Goal: Task Accomplishment & Management: Manage account settings

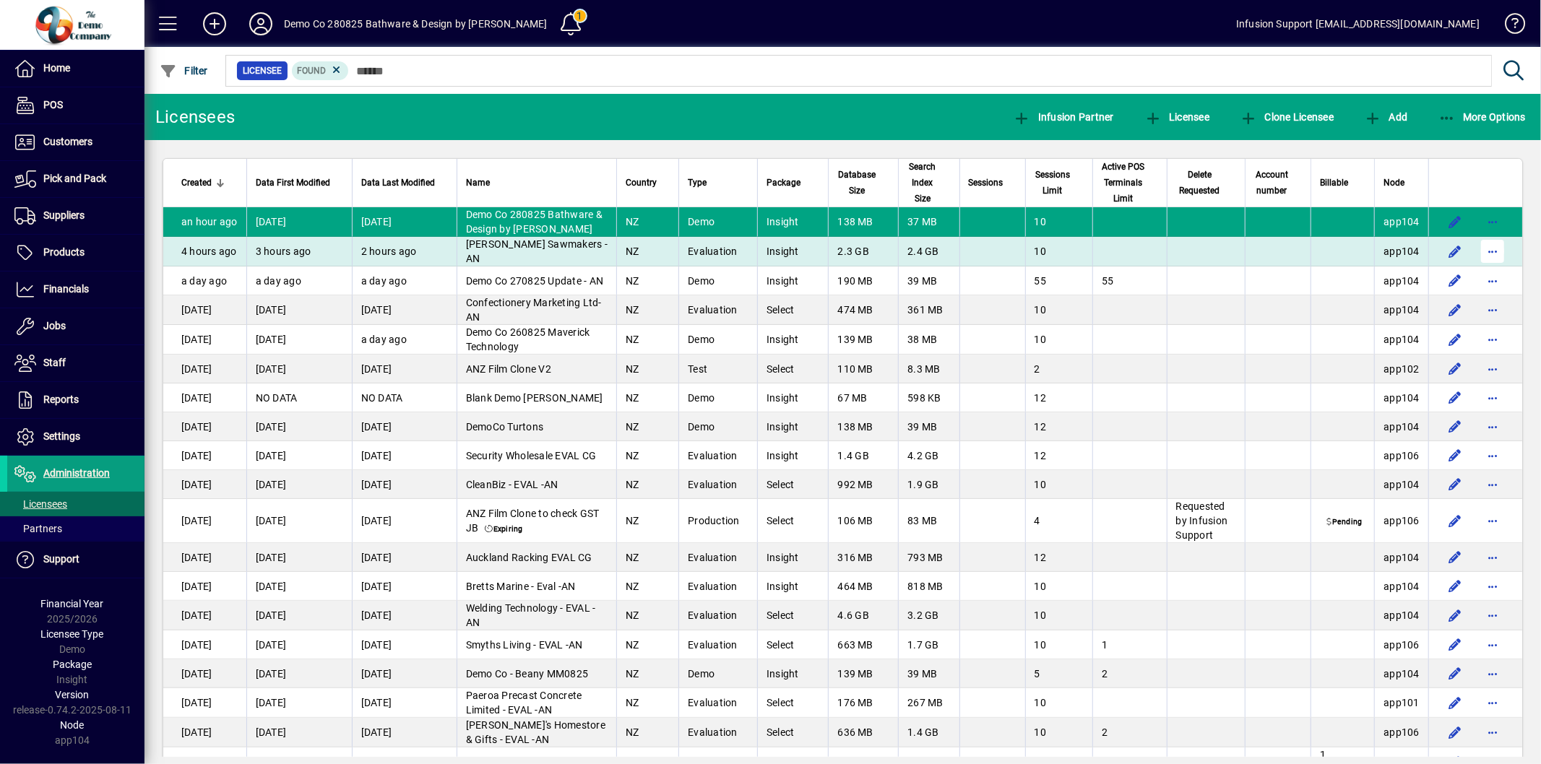
click at [1484, 255] on span "button" at bounding box center [1492, 251] width 35 height 35
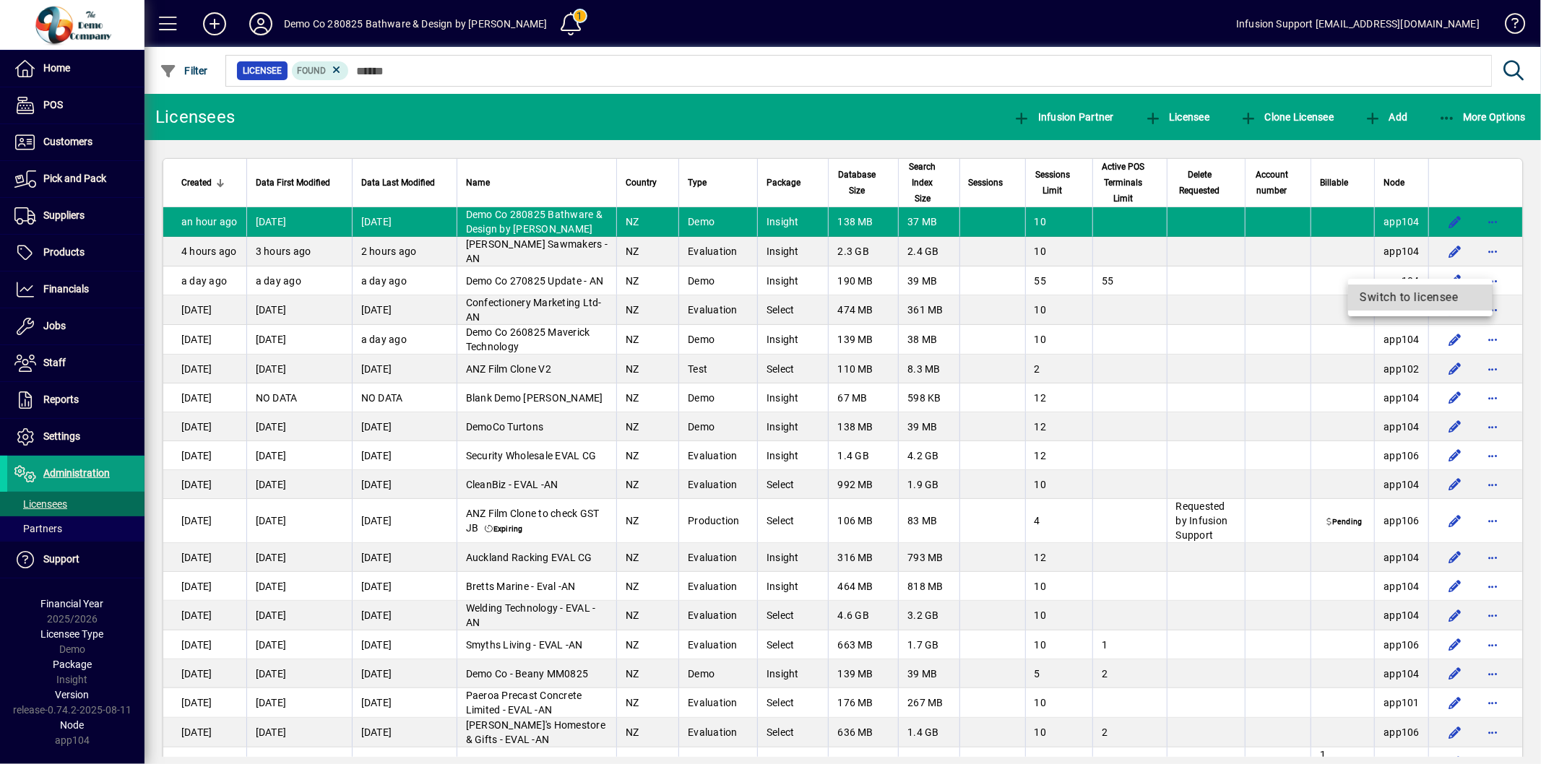
click at [1446, 300] on span "Switch to licensee" at bounding box center [1419, 297] width 121 height 17
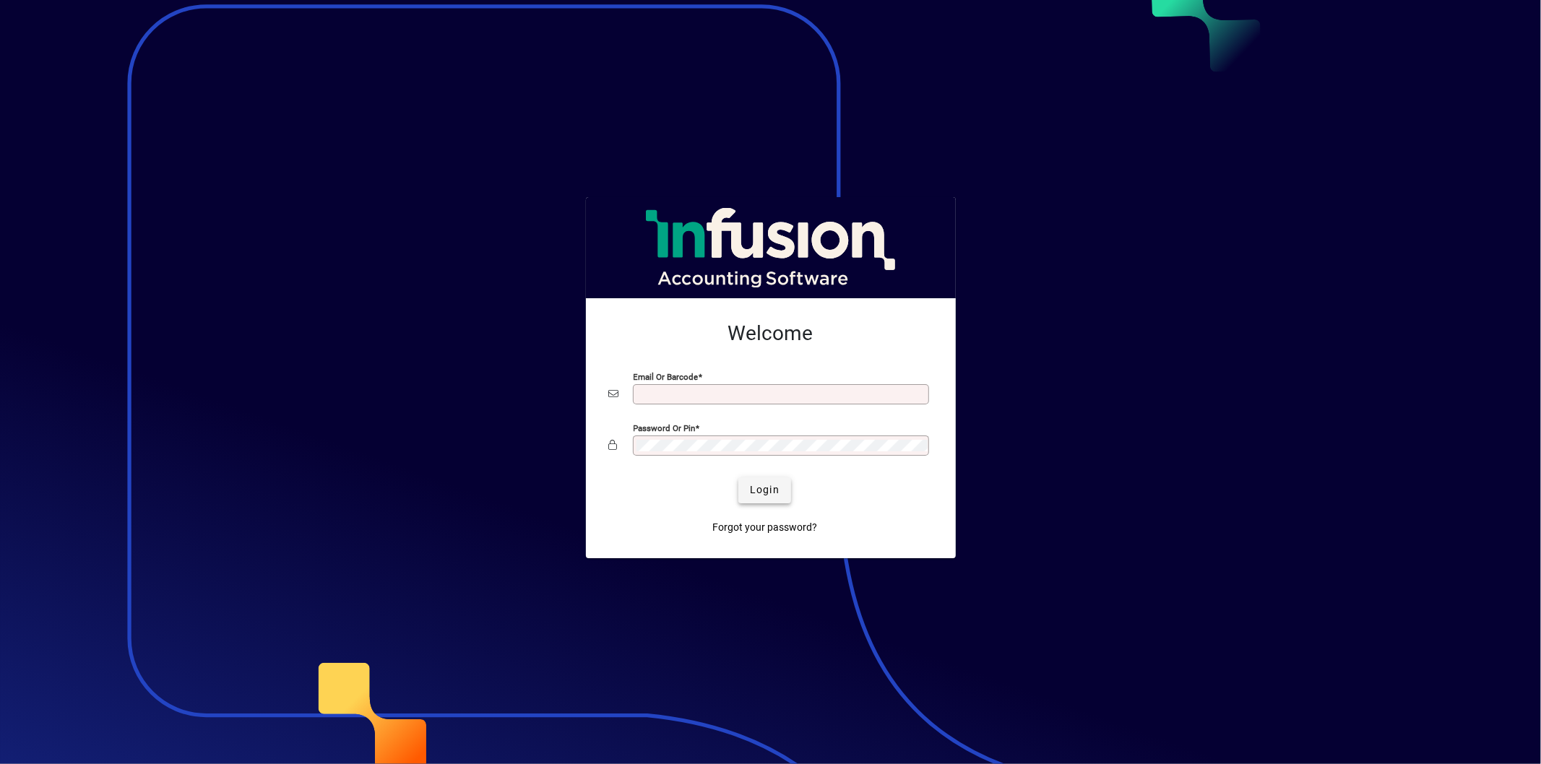
type input "**********"
click at [766, 497] on span "Login" at bounding box center [765, 489] width 30 height 15
